Goal: Register for event/course

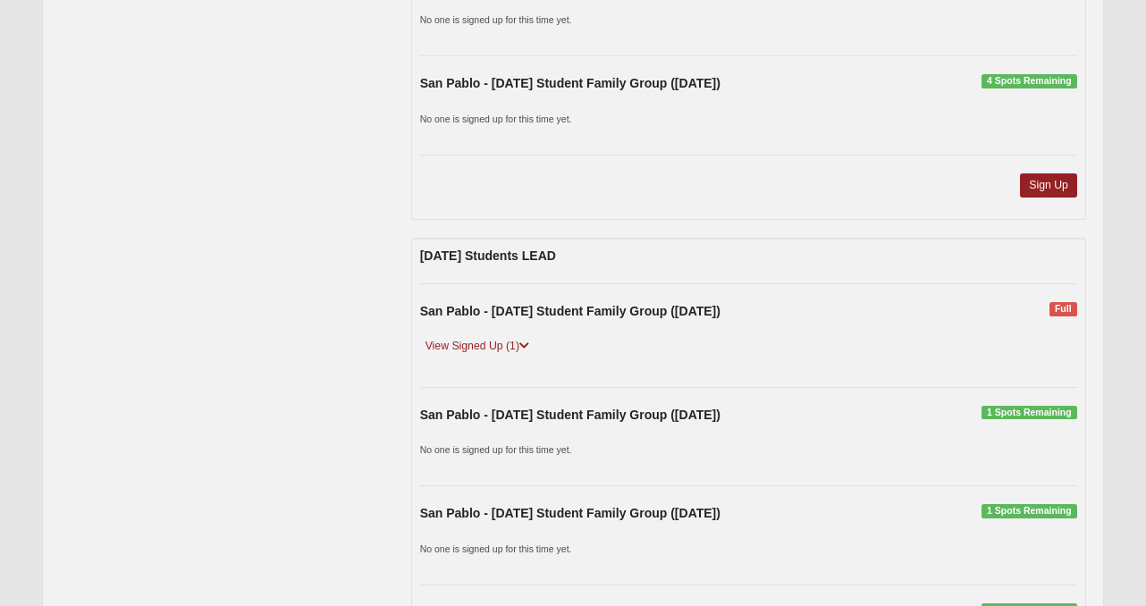
scroll to position [2095, 0]
click at [525, 344] on icon at bounding box center [525, 345] width 10 height 11
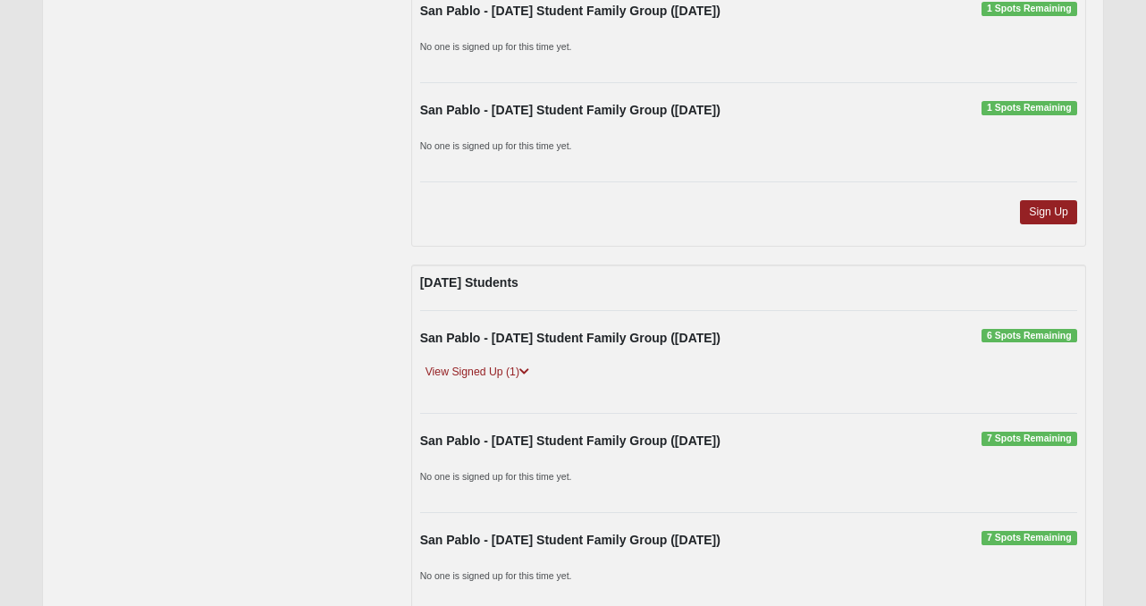
scroll to position [2672, 0]
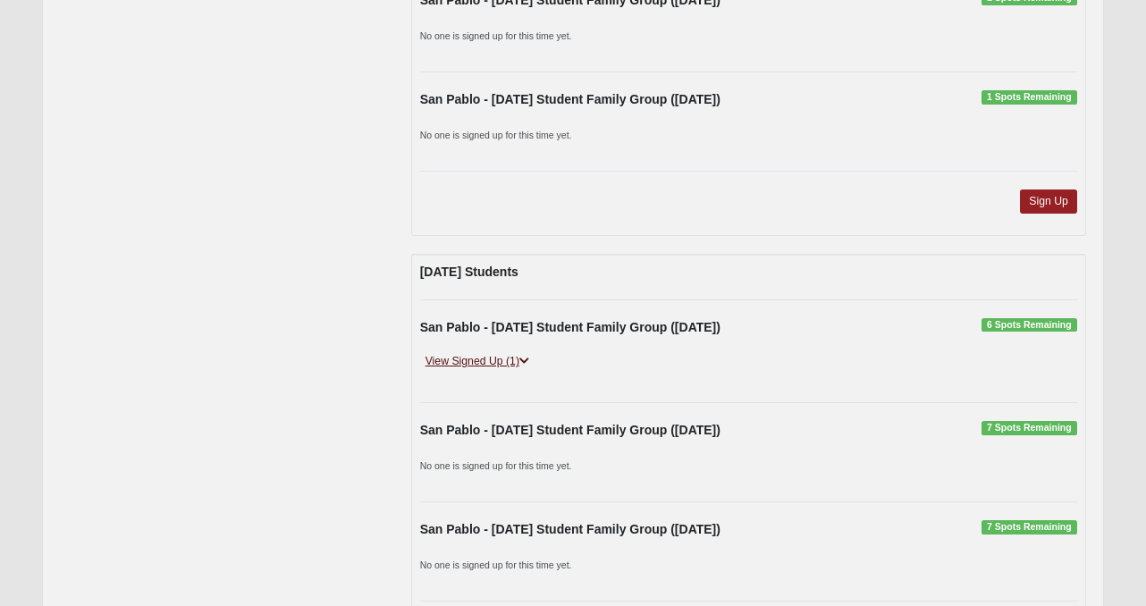
click at [529, 359] on icon at bounding box center [525, 361] width 10 height 11
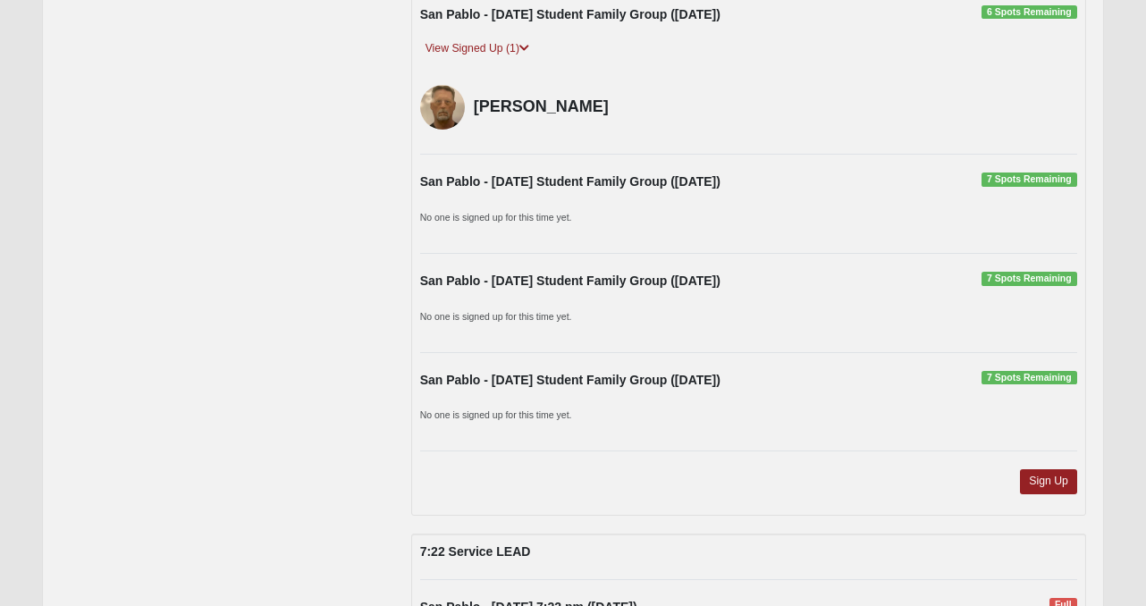
scroll to position [3036, 0]
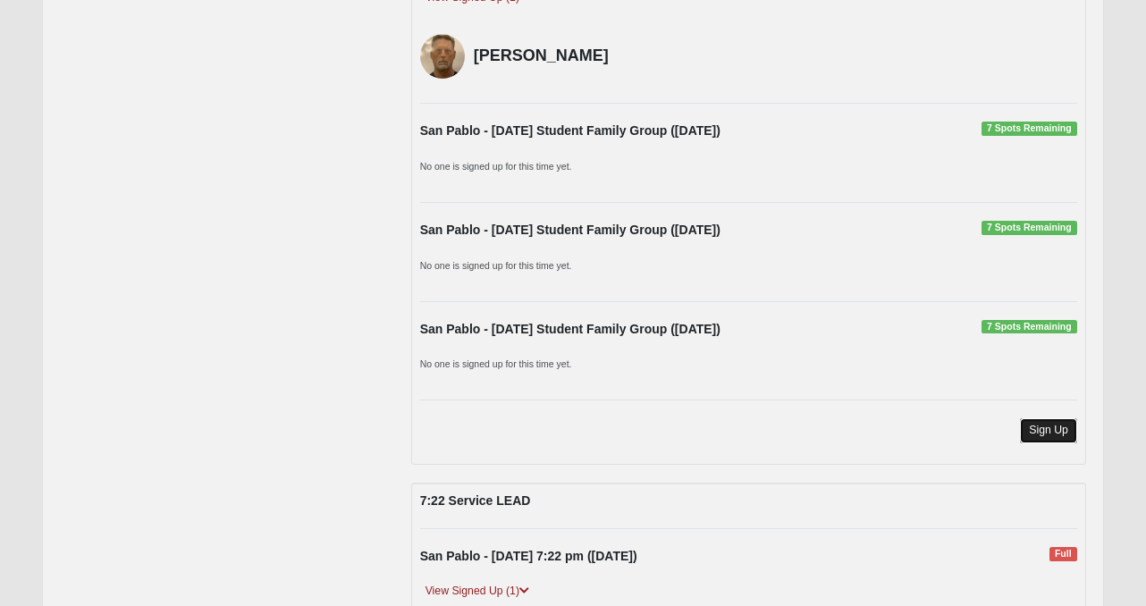
click at [1050, 425] on link "Sign Up" at bounding box center [1048, 431] width 57 height 24
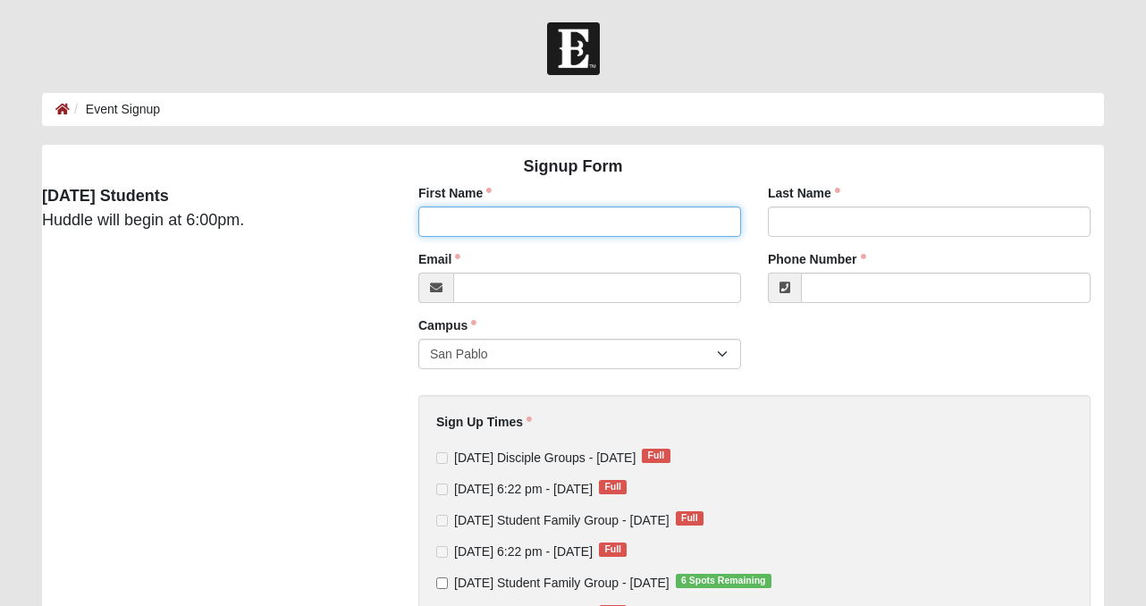
click at [571, 216] on input "First Name" at bounding box center [580, 222] width 323 height 30
type input "jeremy"
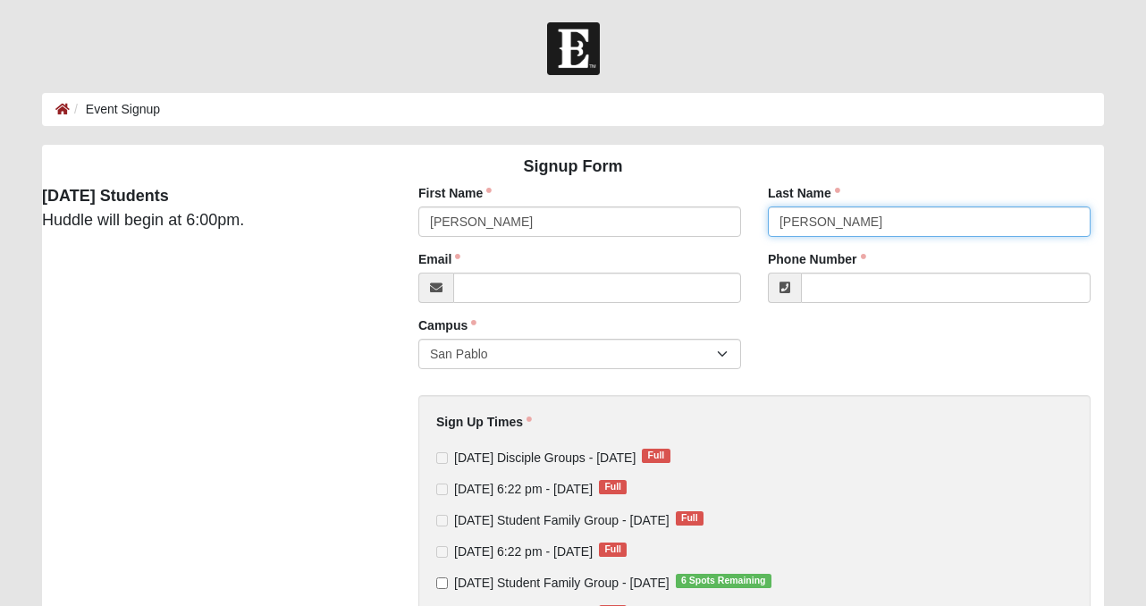
type input "brubaker"
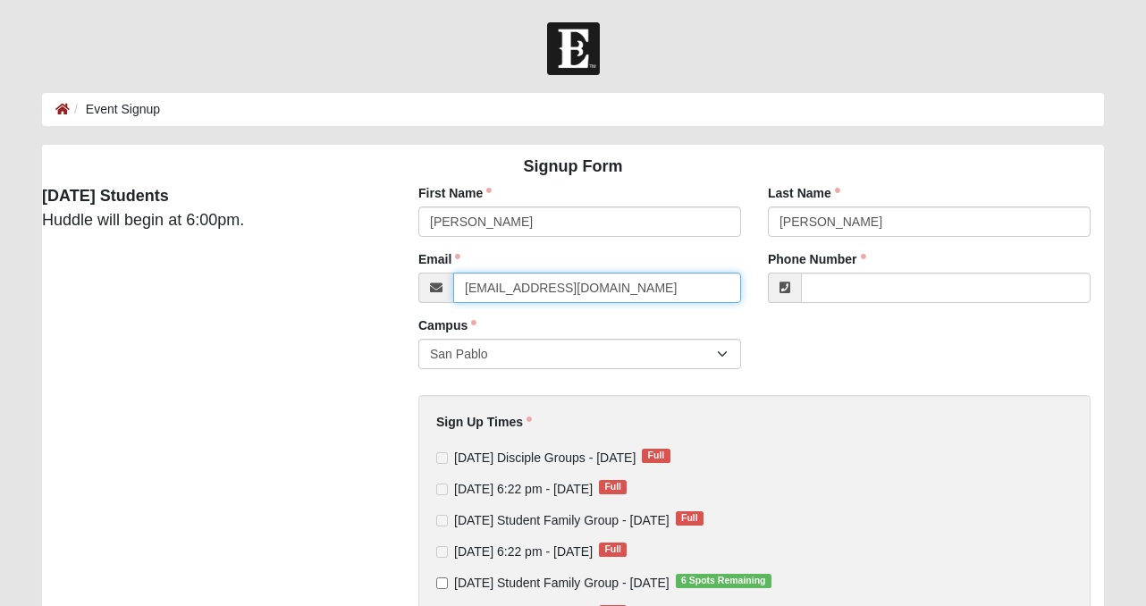
type input "drjeremybrubaker@gmail.com"
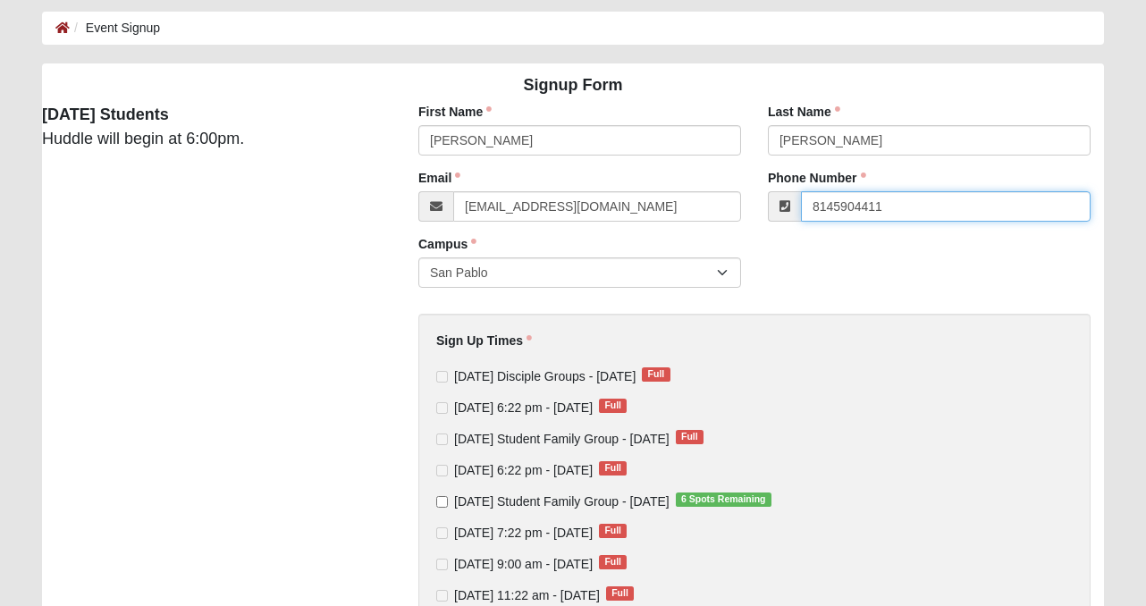
scroll to position [80, 0]
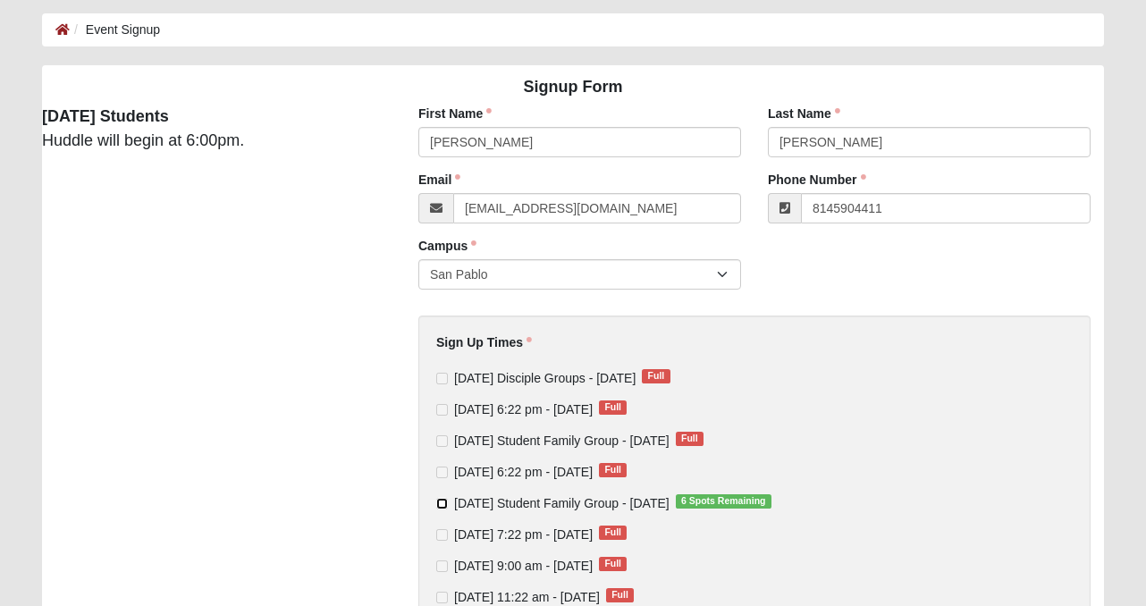
type input "(814) 590-4411"
click at [444, 503] on input "Wednesday Student Family Group - Aug 13 2025 6 Spots Remaining" at bounding box center [442, 504] width 12 height 12
checkbox input "true"
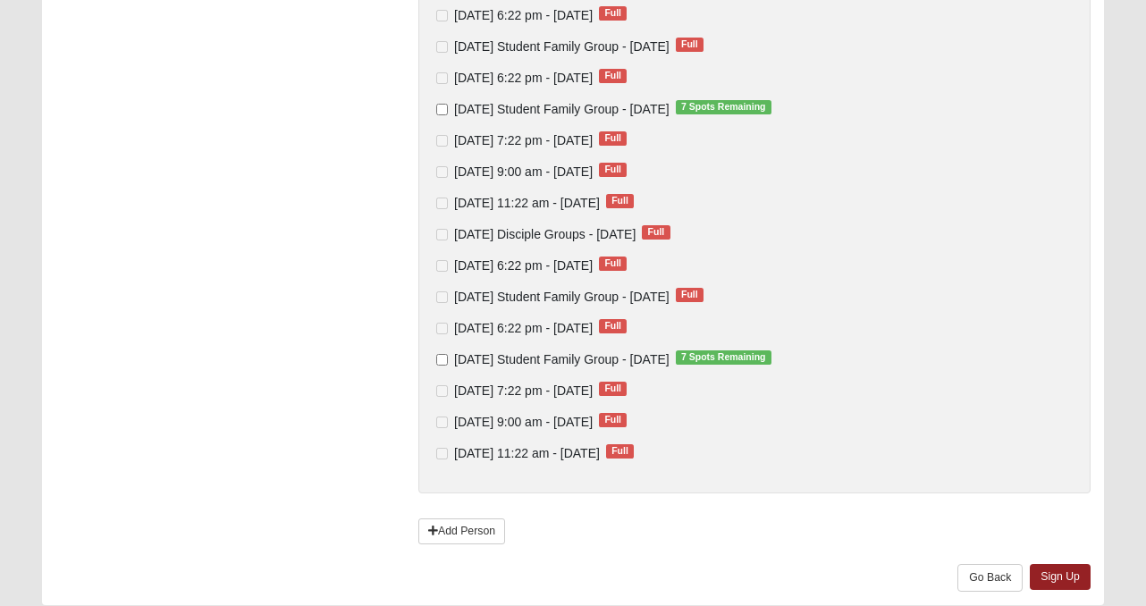
scroll to position [789, 0]
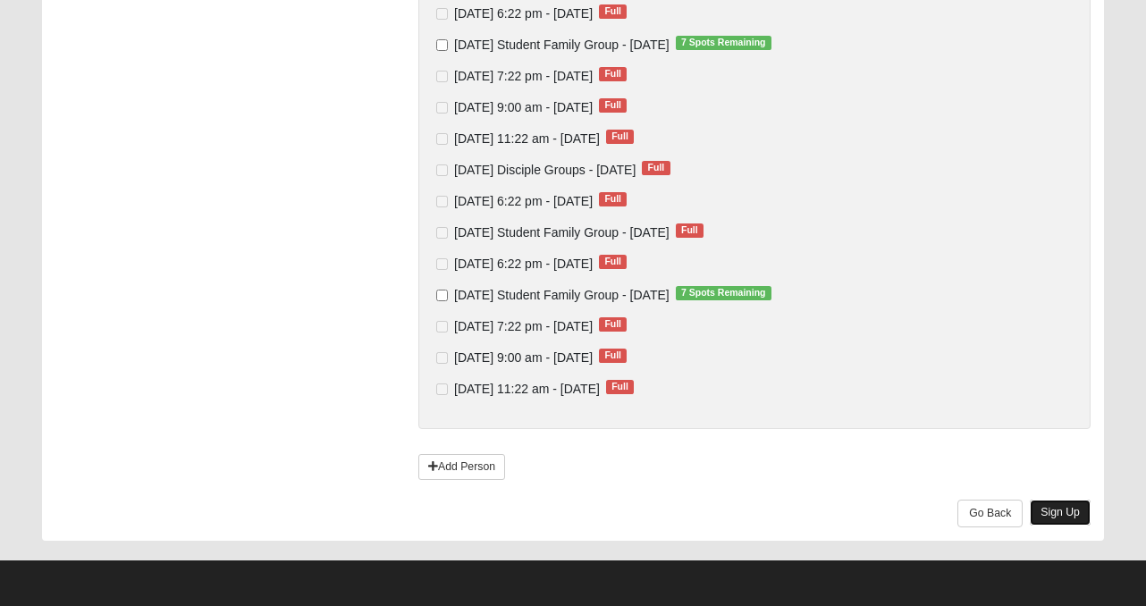
click at [1064, 516] on link "Sign Up" at bounding box center [1060, 513] width 61 height 26
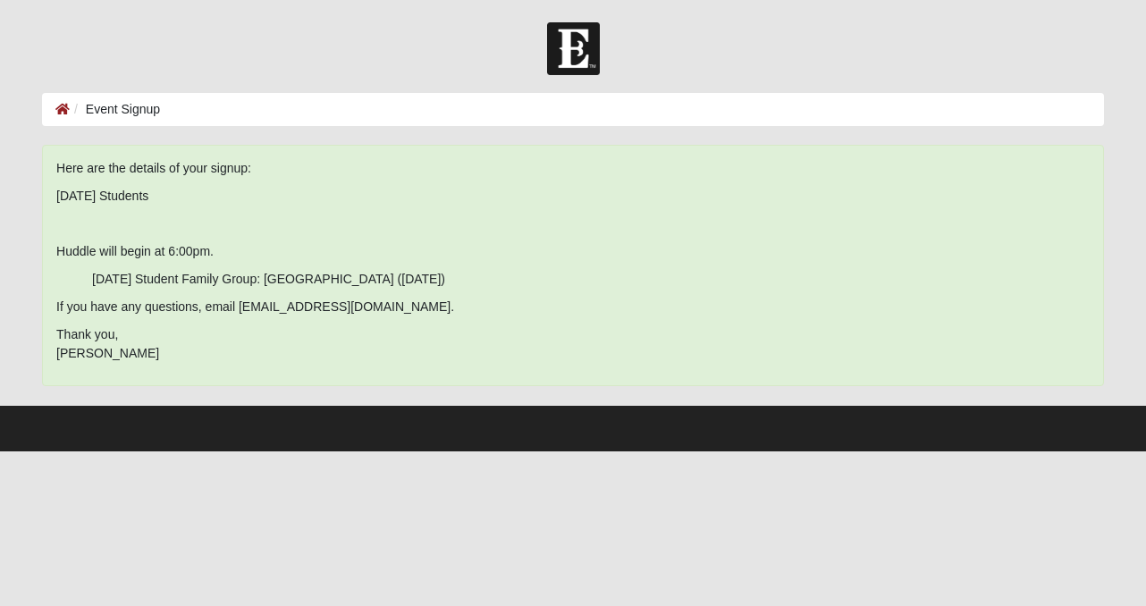
scroll to position [0, 0]
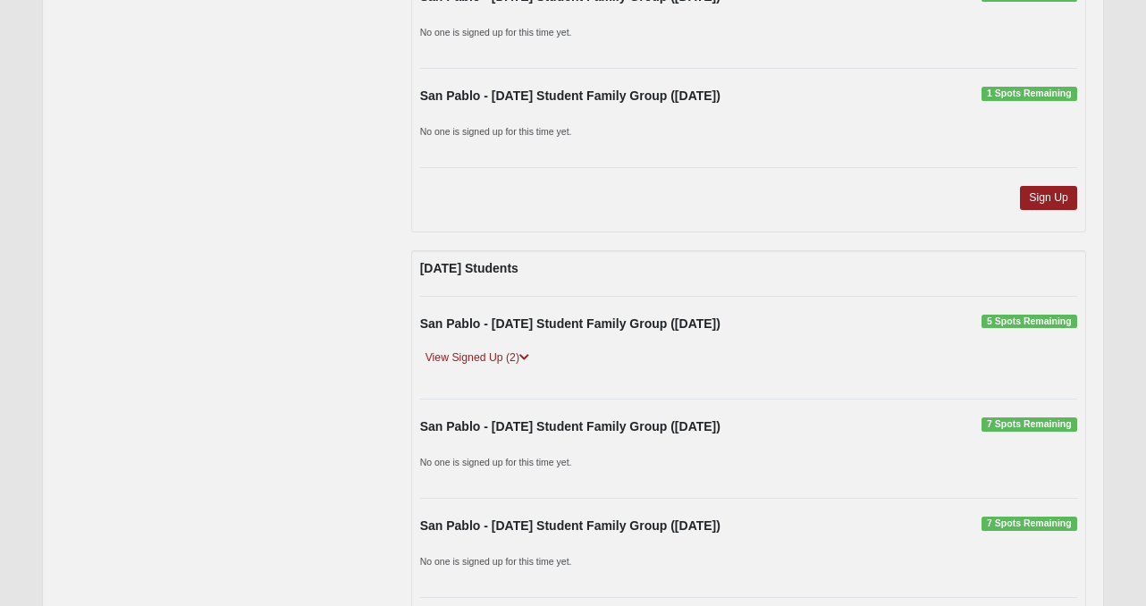
scroll to position [2613, 0]
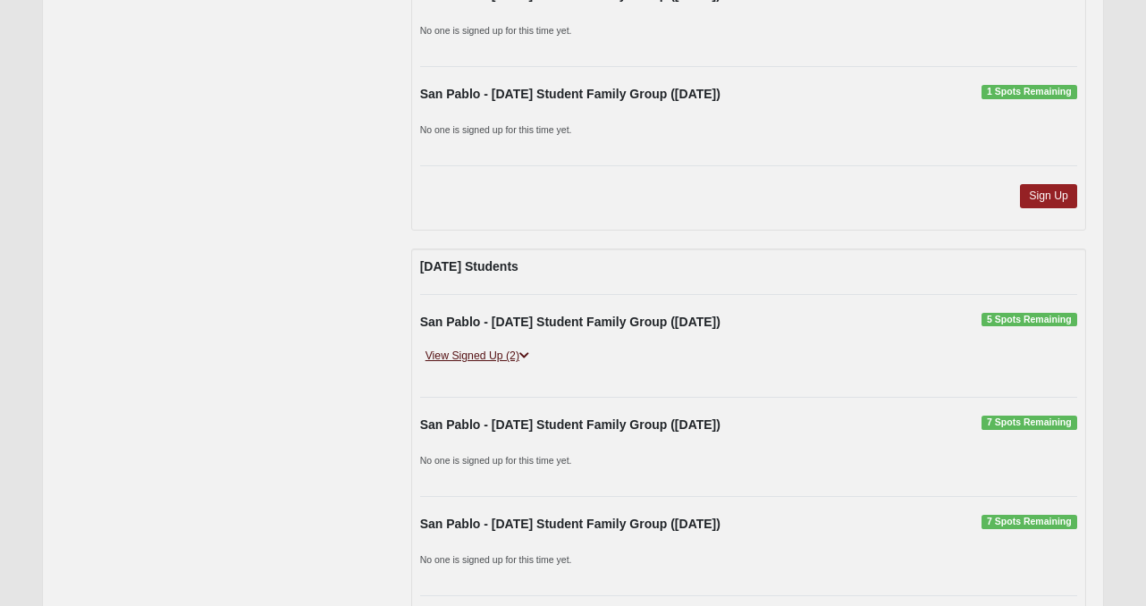
click at [529, 353] on icon at bounding box center [525, 356] width 10 height 11
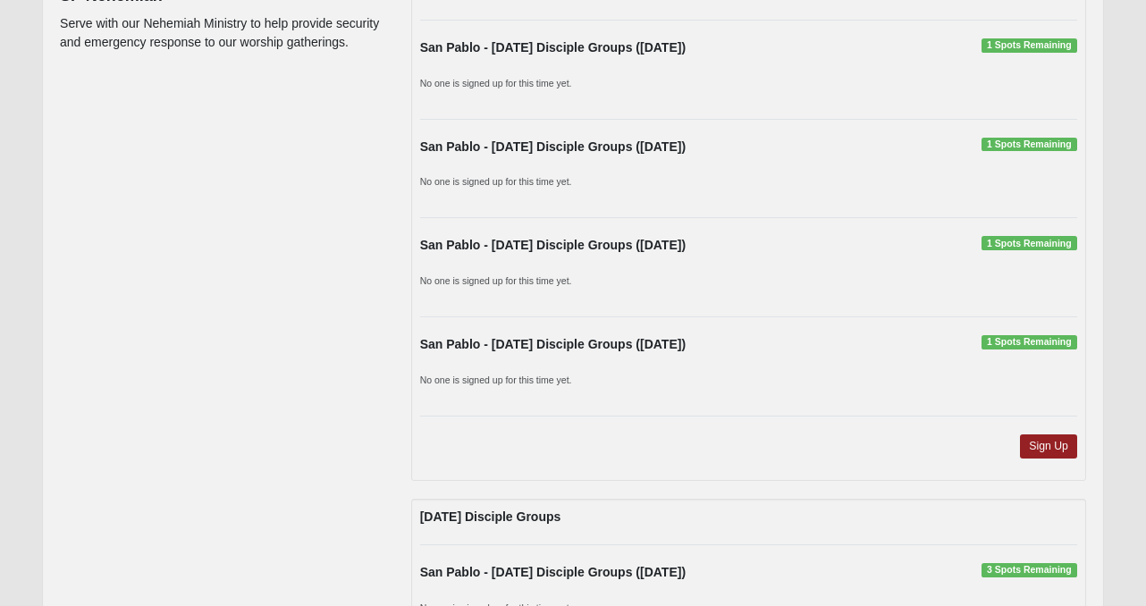
scroll to position [0, 0]
